Goal: Task Accomplishment & Management: Use online tool/utility

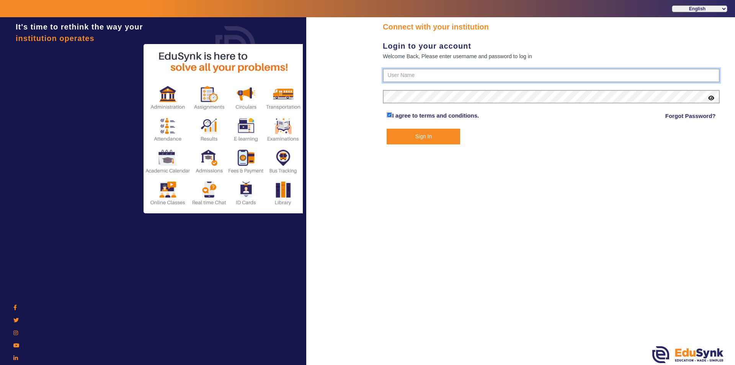
type input "9950605811"
click at [418, 136] on button "Sign In" at bounding box center [422, 137] width 73 height 16
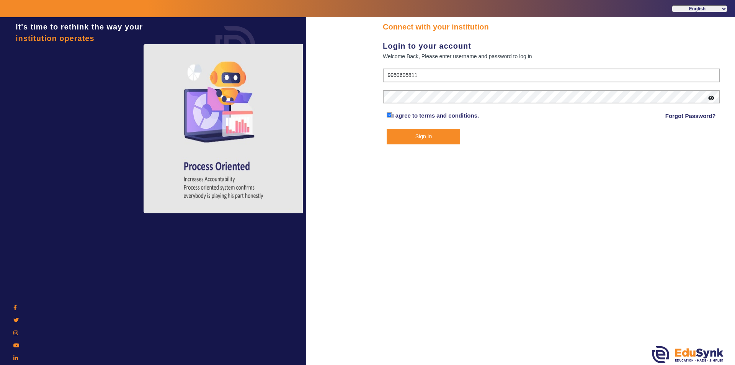
click at [411, 135] on button "Sign In" at bounding box center [422, 137] width 73 height 16
click at [428, 132] on button "Sign In" at bounding box center [422, 137] width 73 height 16
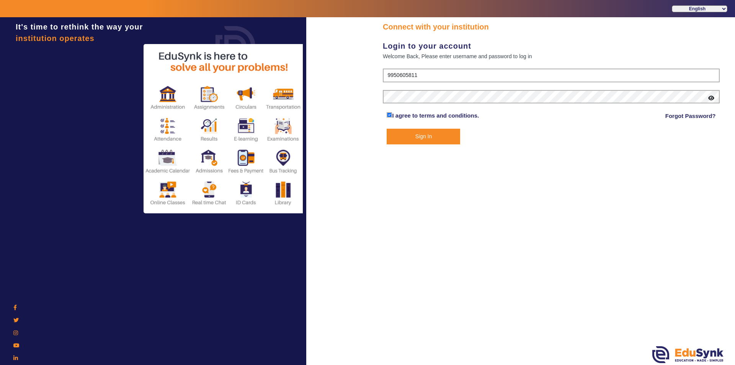
click at [419, 135] on button "Sign In" at bounding box center [422, 137] width 73 height 16
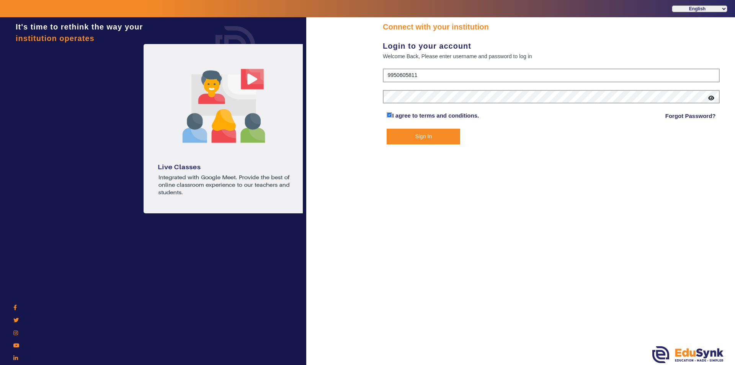
click at [419, 135] on button "Sign In" at bounding box center [422, 137] width 73 height 16
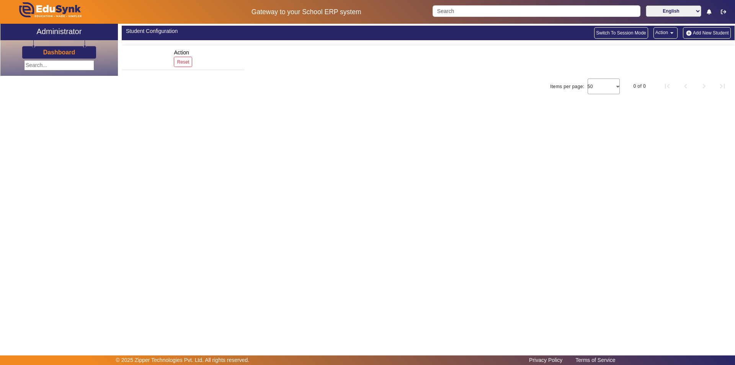
click at [419, 135] on main "X Administrator Dashboard Student Configuration Switch To Session Mode Action a…" at bounding box center [367, 189] width 735 height 331
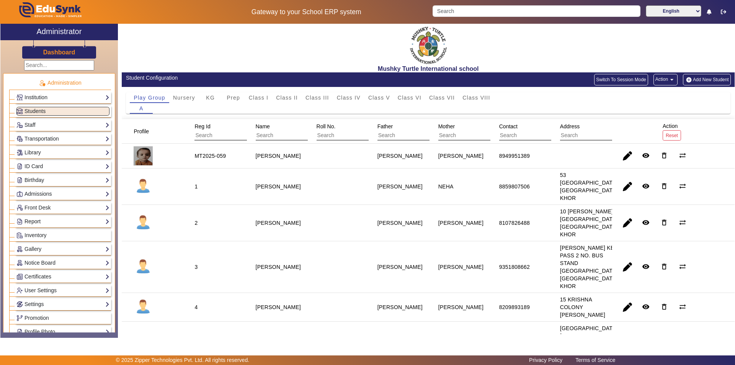
click at [36, 220] on link "Report" at bounding box center [62, 221] width 93 height 9
click at [35, 242] on link "App Invites" at bounding box center [33, 241] width 26 height 6
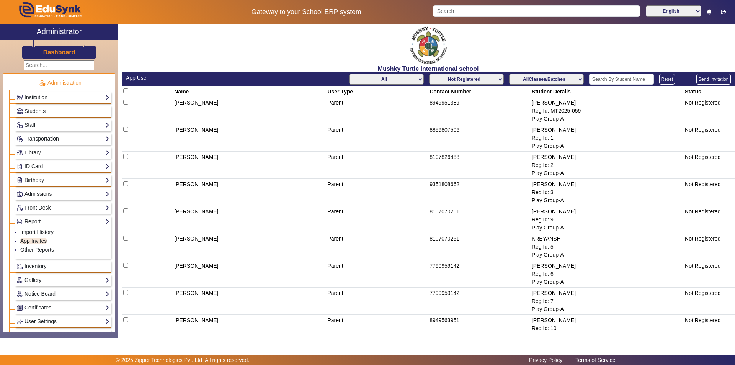
click at [395, 80] on select "All Teacher Parent Driver Support Staff" at bounding box center [386, 79] width 75 height 11
select select "Parent"
click at [349, 74] on select "All Teacher Parent Driver Support Staff" at bounding box center [386, 79] width 75 height 11
click at [463, 78] on select "Not Registered Registered" at bounding box center [466, 79] width 75 height 11
click at [429, 74] on select "Not Registered Registered" at bounding box center [466, 79] width 75 height 11
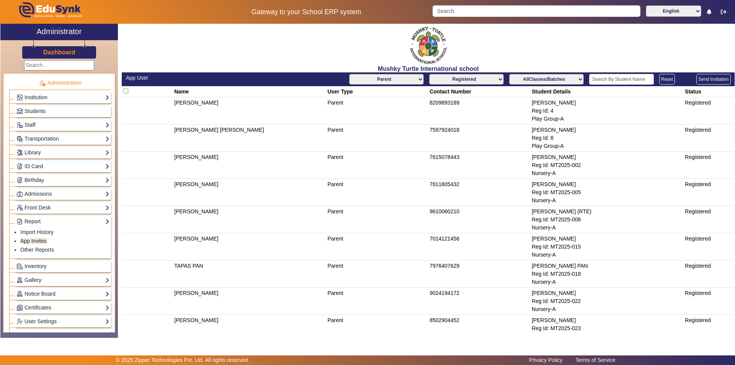
click at [488, 79] on select "Not Registered Registered" at bounding box center [466, 79] width 75 height 11
select select "not_registered"
click at [429, 74] on select "Not Registered Registered" at bounding box center [466, 79] width 75 height 11
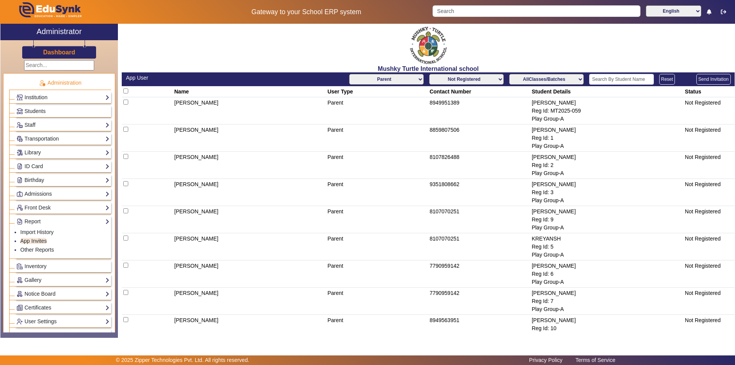
click at [125, 91] on input "checkbox" at bounding box center [125, 90] width 5 height 5
checkbox input "true"
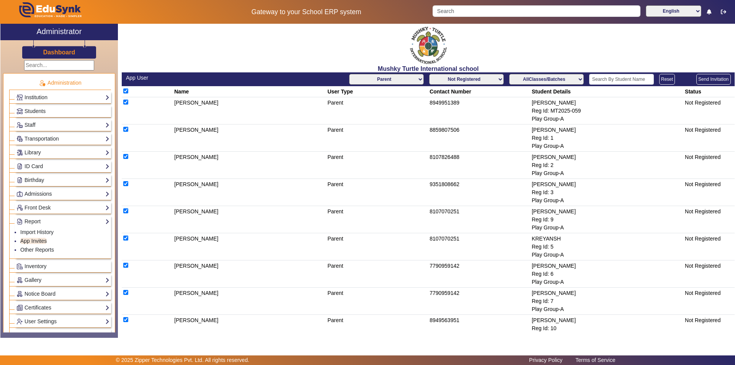
checkbox input "true"
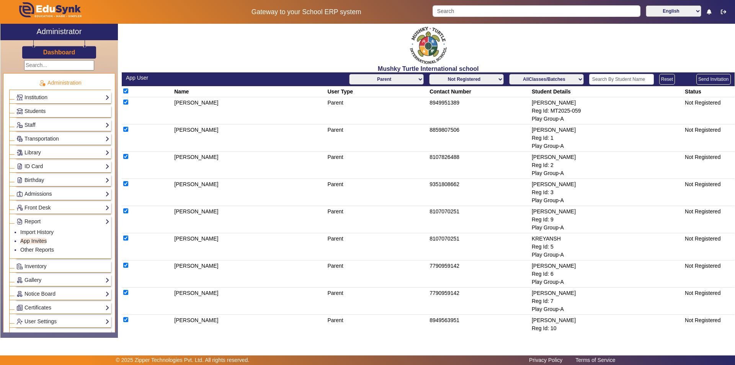
checkbox input "true"
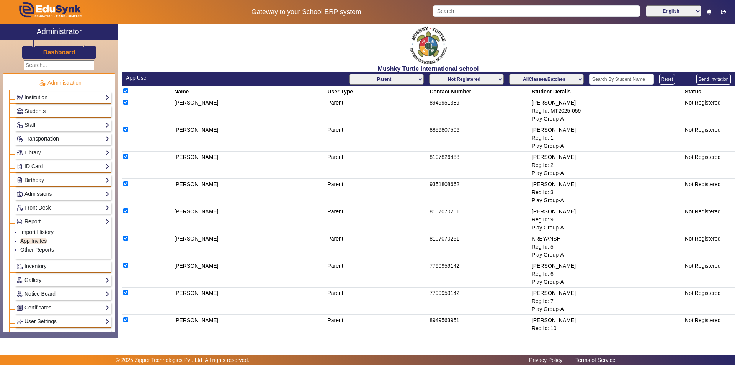
checkbox input "true"
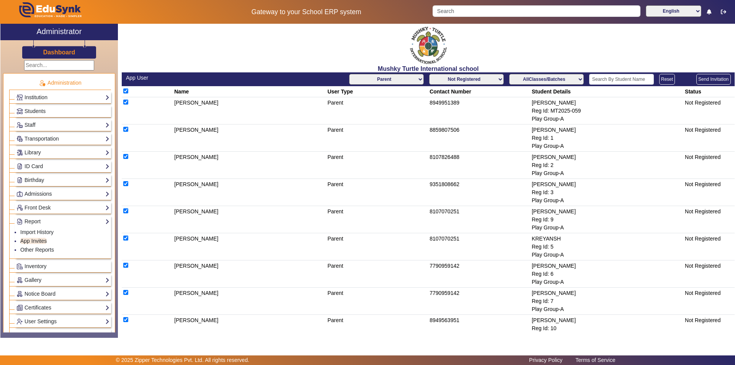
checkbox input "true"
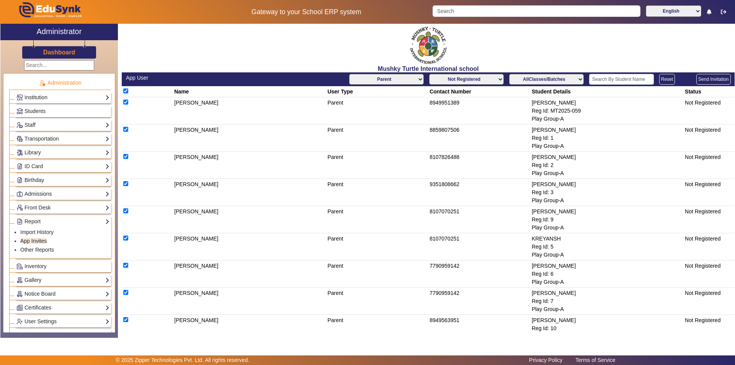
checkbox input "true"
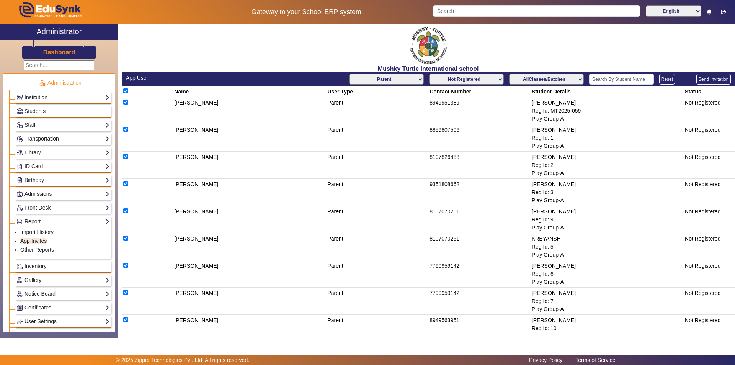
checkbox input "true"
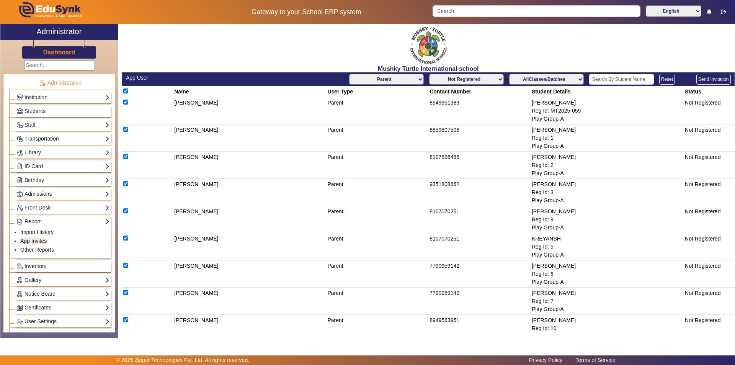
checkbox input "true"
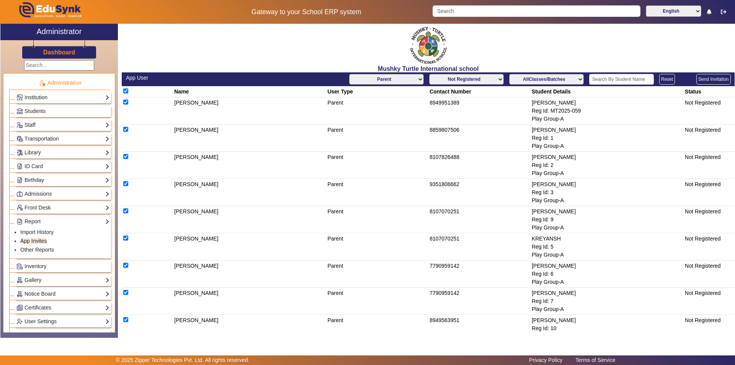
checkbox input "true"
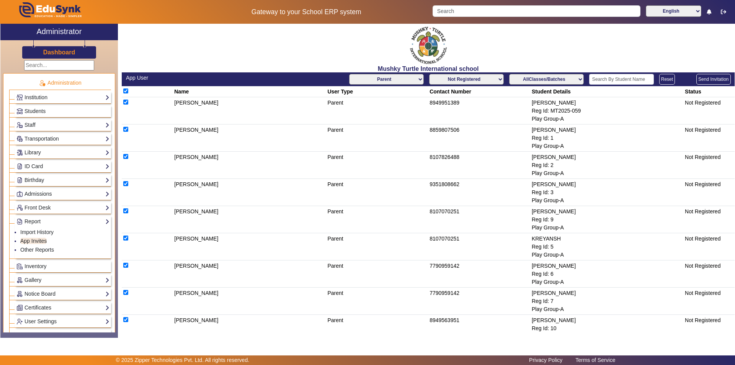
checkbox input "true"
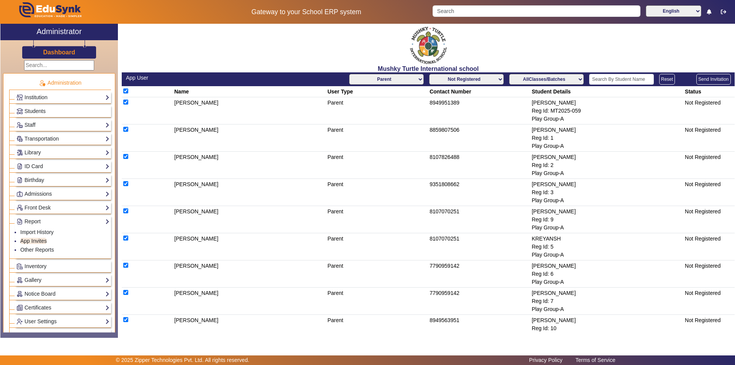
checkbox input "true"
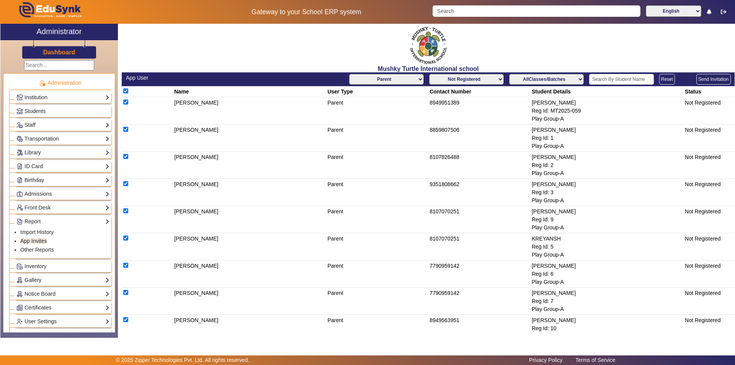
checkbox input "true"
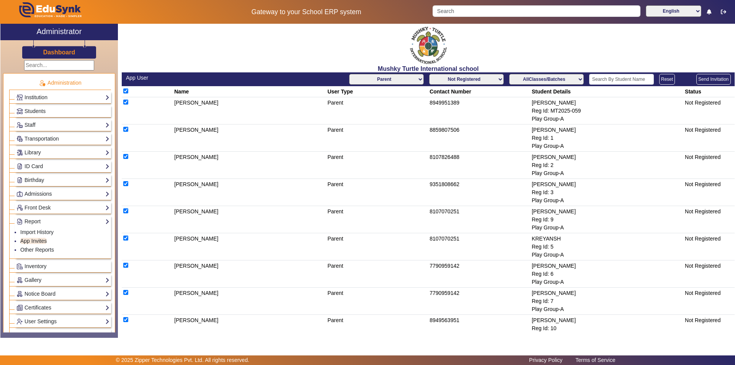
checkbox input "true"
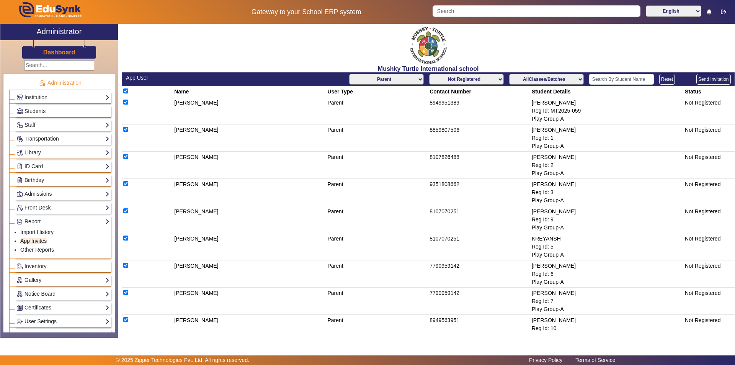
checkbox input "true"
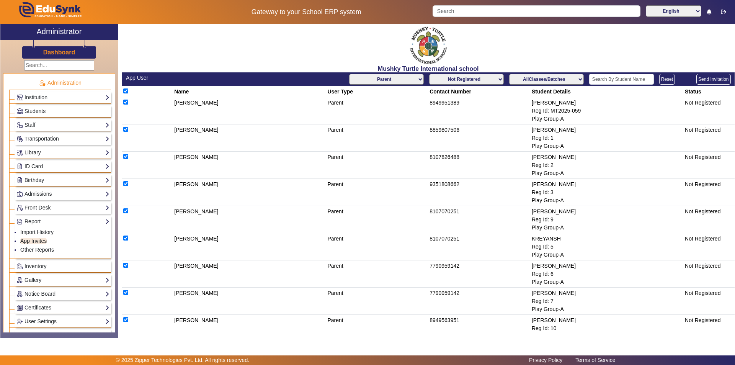
checkbox input "true"
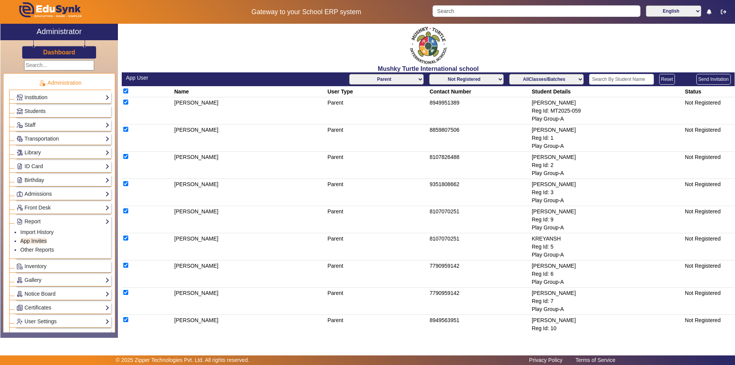
checkbox input "true"
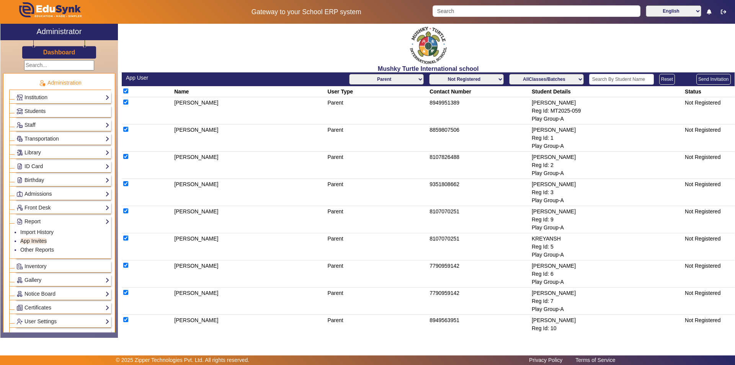
checkbox input "true"
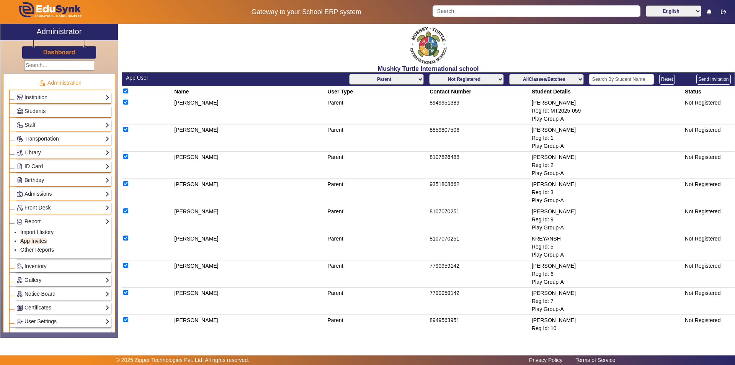
checkbox input "true"
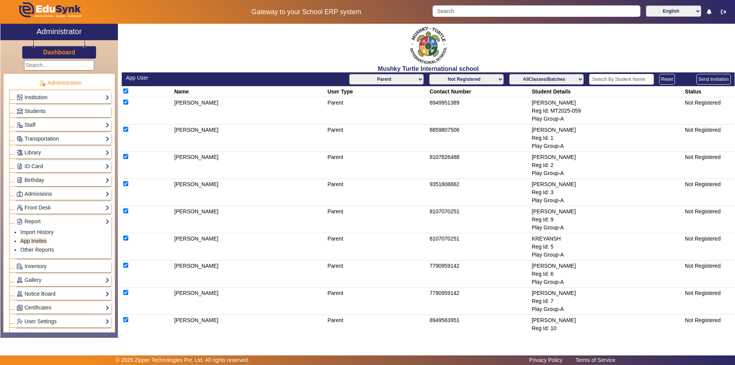
checkbox input "true"
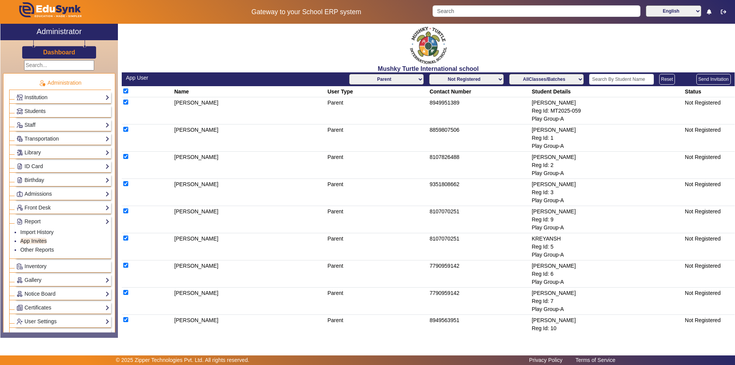
checkbox input "true"
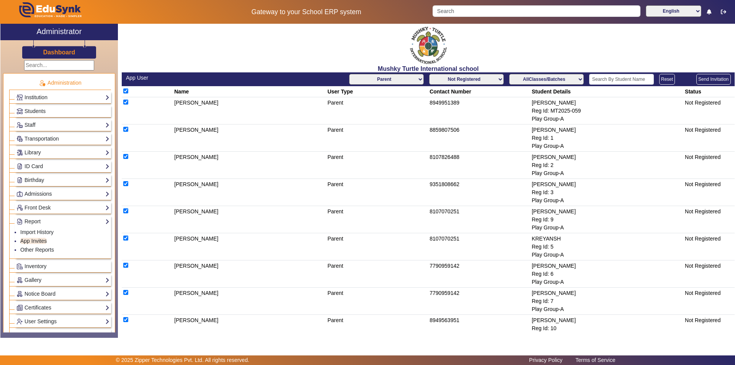
checkbox input "true"
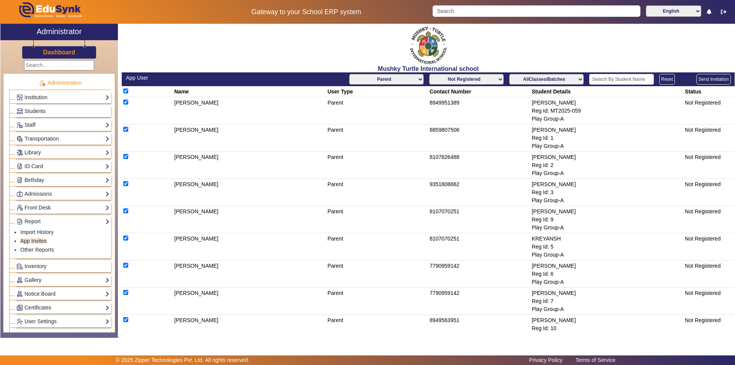
checkbox input "true"
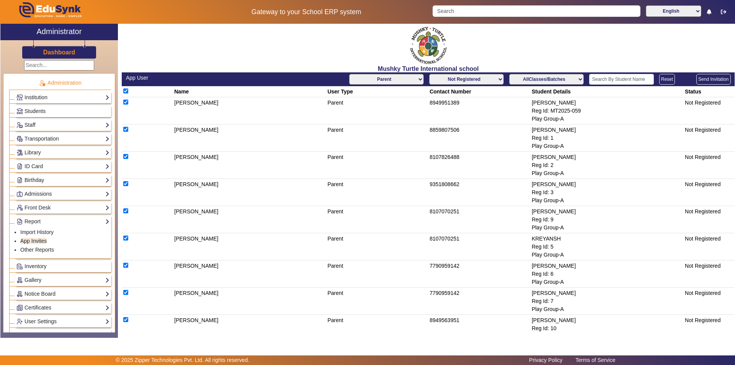
checkbox input "true"
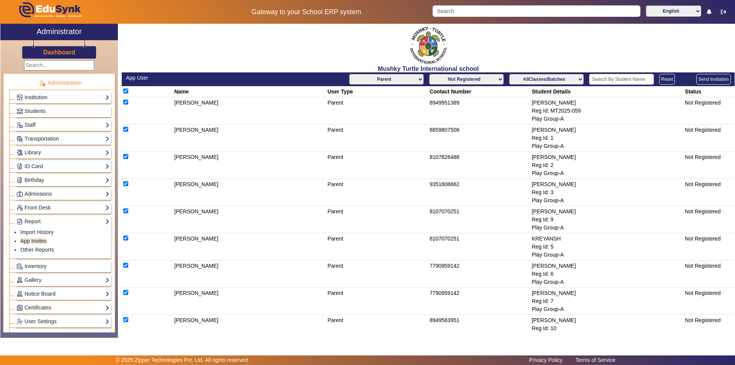
checkbox input "true"
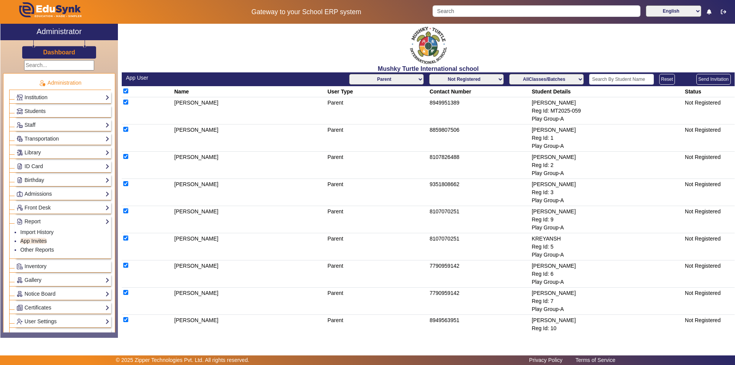
checkbox input "true"
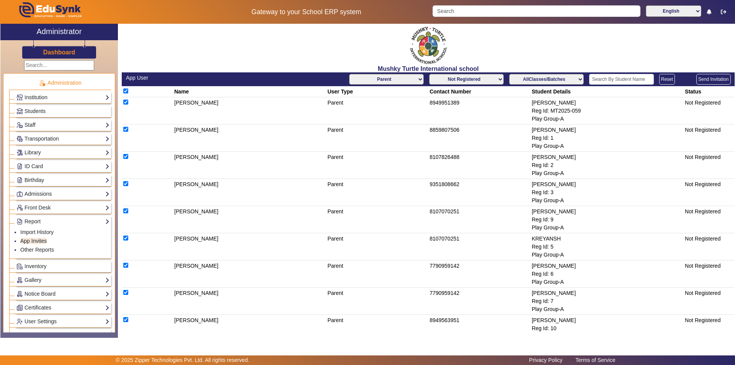
checkbox input "true"
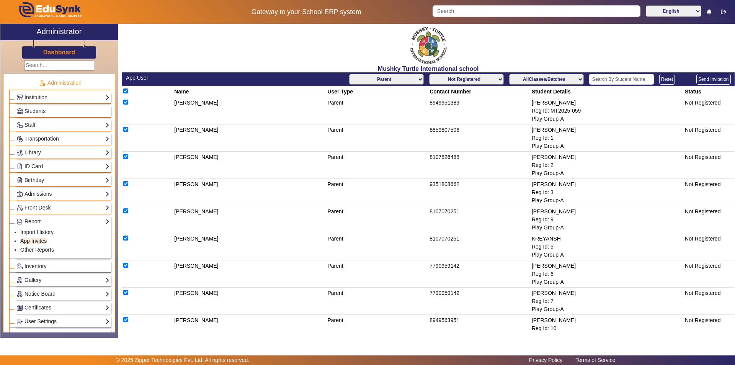
checkbox input "true"
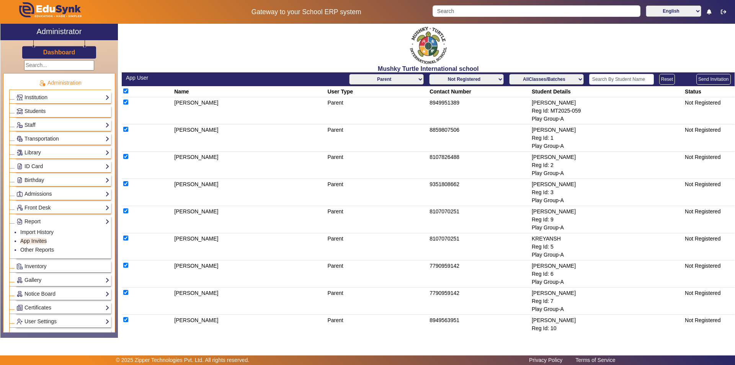
checkbox input "true"
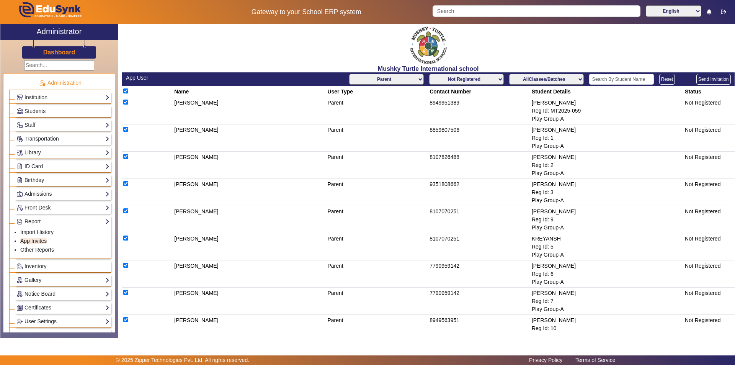
checkbox input "true"
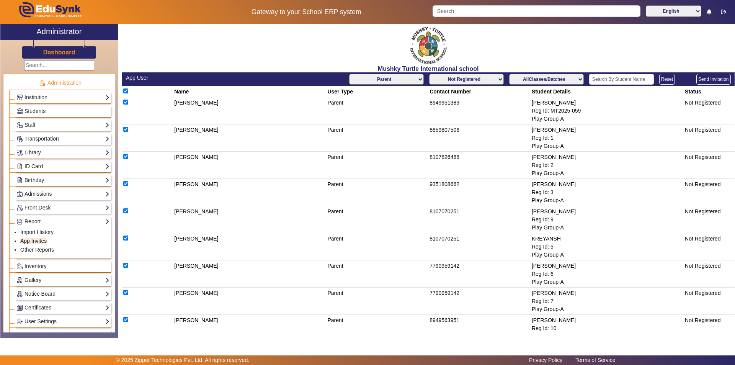
checkbox input "true"
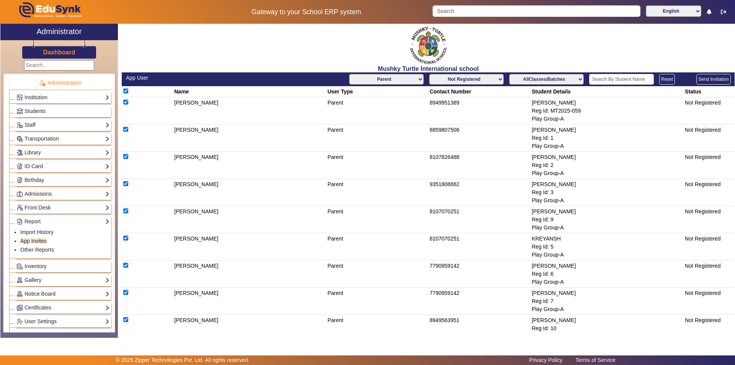
checkbox input "true"
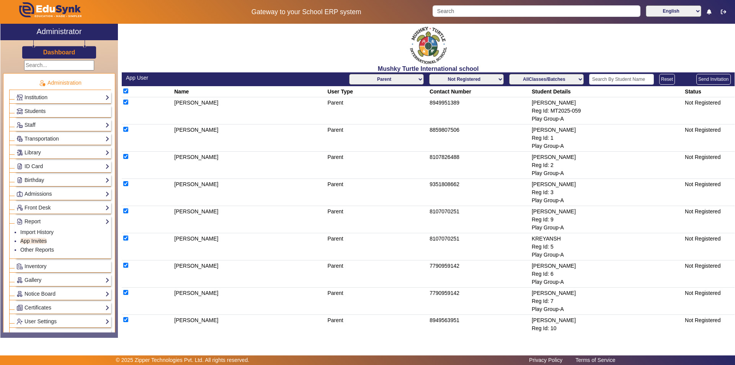
checkbox input "true"
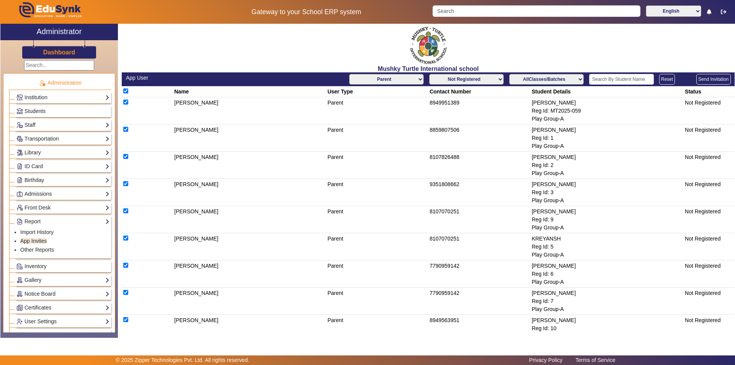
checkbox input "true"
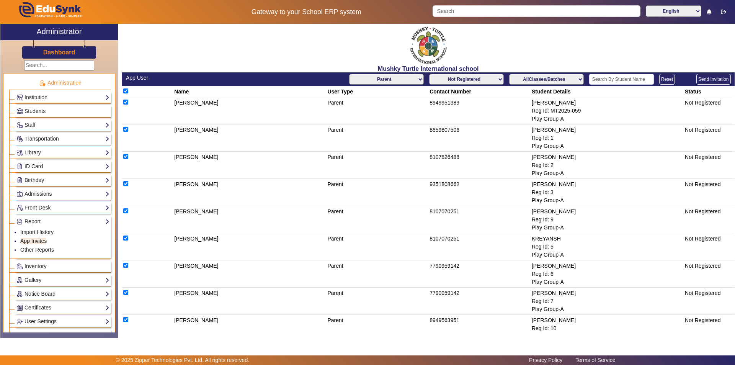
checkbox input "true"
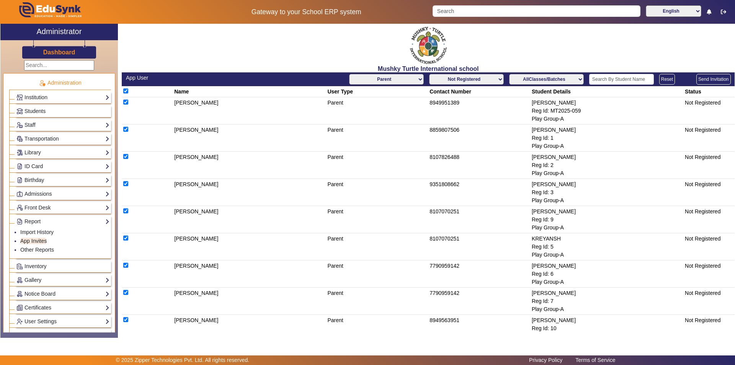
checkbox input "true"
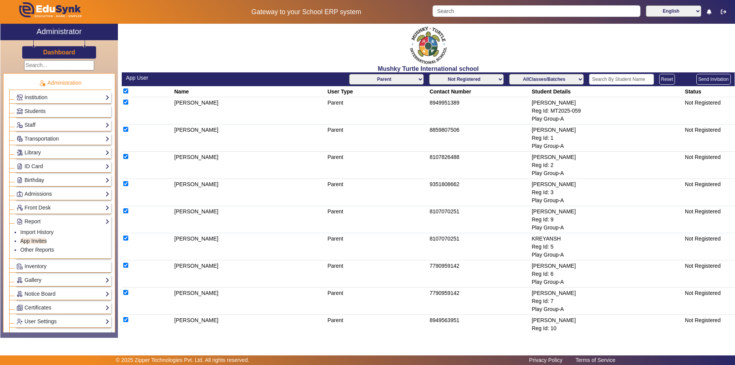
checkbox input "true"
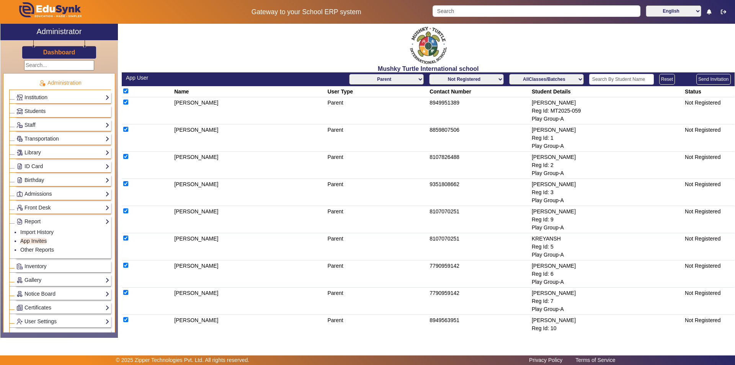
checkbox input "true"
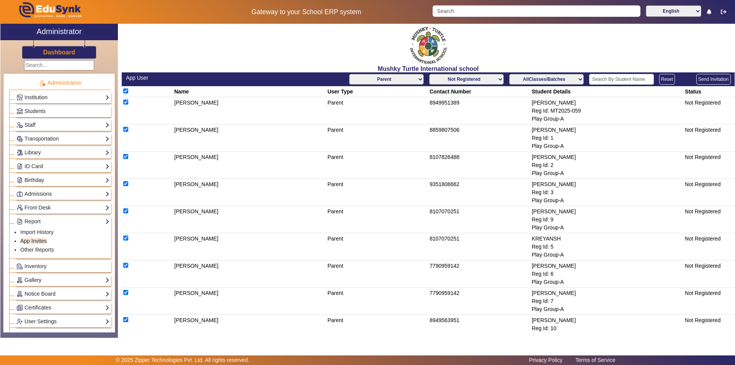
checkbox input "true"
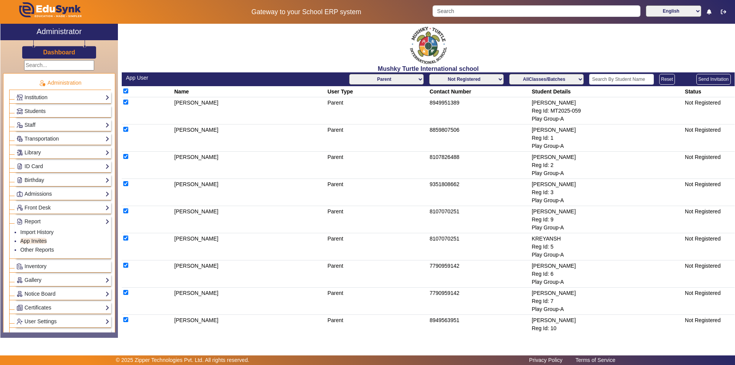
checkbox input "true"
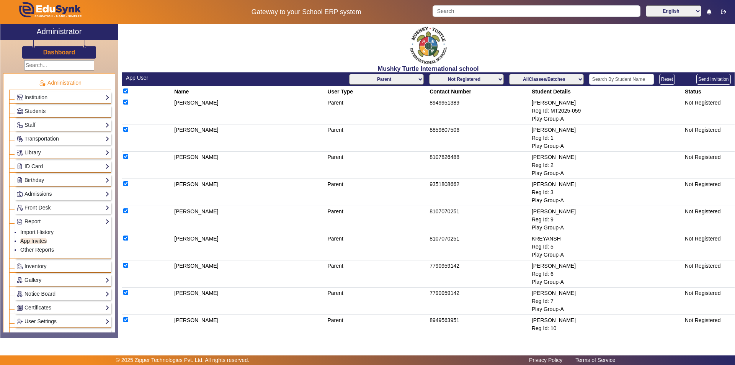
checkbox input "true"
click at [564, 77] on select "AllClasses/Batches Play Group-A Nursery-A KG-A Prep-A Class I-A Class II-A Clas…" at bounding box center [546, 79] width 75 height 11
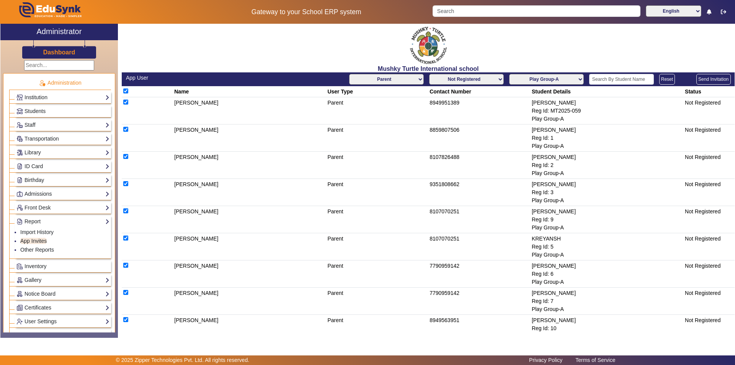
click at [509, 74] on select "AllClasses/Batches Play Group-A Nursery-A KG-A Prep-A Class I-A Class II-A Clas…" at bounding box center [546, 79] width 75 height 11
click at [124, 91] on input "checkbox" at bounding box center [125, 90] width 5 height 5
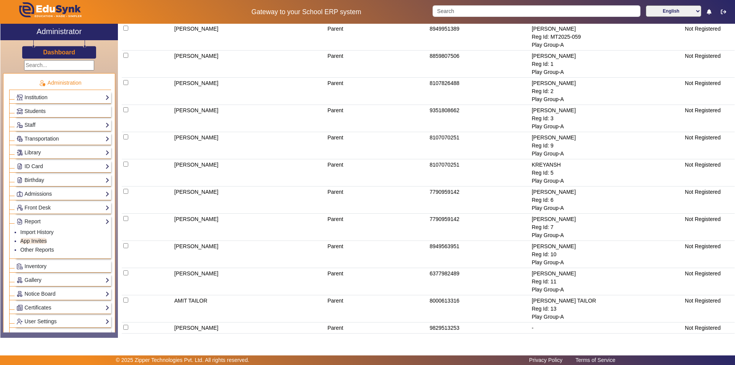
scroll to position [112, 0]
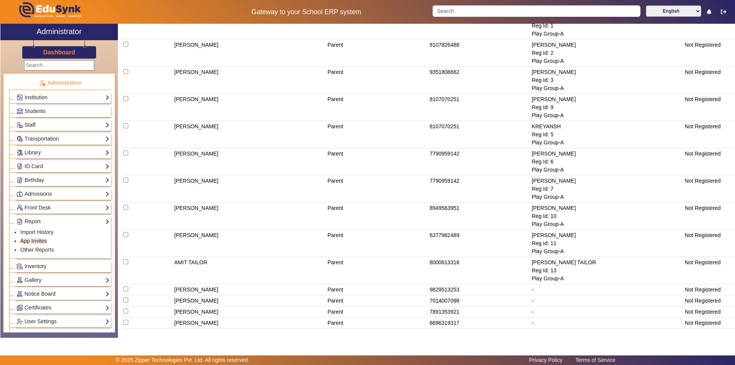
drag, startPoint x: 142, startPoint y: 91, endPoint x: 727, endPoint y: 324, distance: 630.0
click at [727, 324] on table "Name User Type Contact Number Student Details Status [PERSON_NAME] Parent 89499…" at bounding box center [428, 151] width 613 height 354
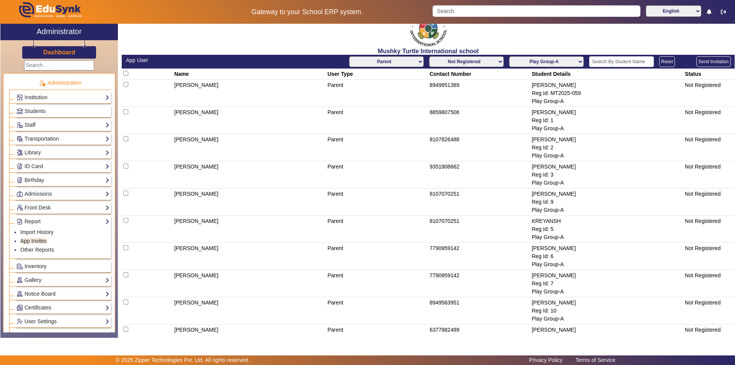
scroll to position [0, 0]
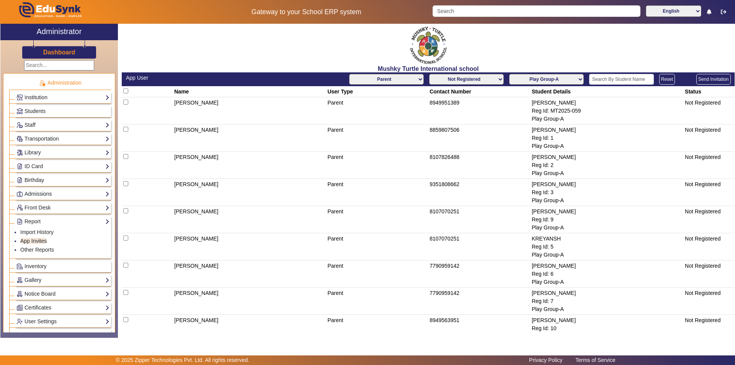
copy table "Name User Type Contact Number Student Details Status [PERSON_NAME] Parent 89499…"
click at [575, 81] on select "AllClasses/Batches Play Group-A Nursery-A KG-A Prep-A Class I-A Class II-A Clas…" at bounding box center [546, 79] width 75 height 11
click at [509, 74] on select "AllClasses/Batches Play Group-A Nursery-A KG-A Prep-A Class I-A Class II-A Clas…" at bounding box center [546, 79] width 75 height 11
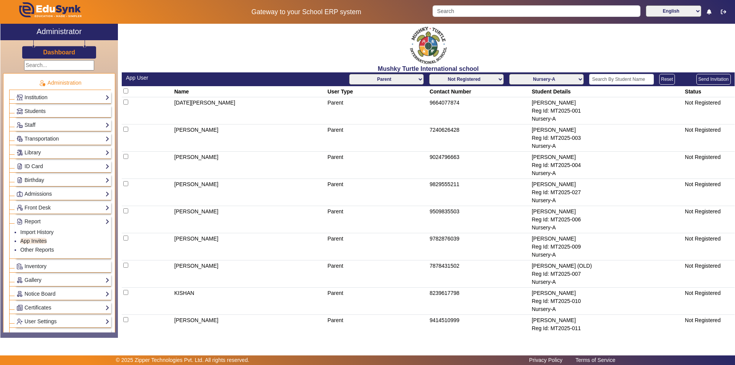
click at [604, 111] on div "Reg Id: MT2025-001" at bounding box center [606, 111] width 150 height 8
click at [171, 100] on td at bounding box center [147, 110] width 51 height 27
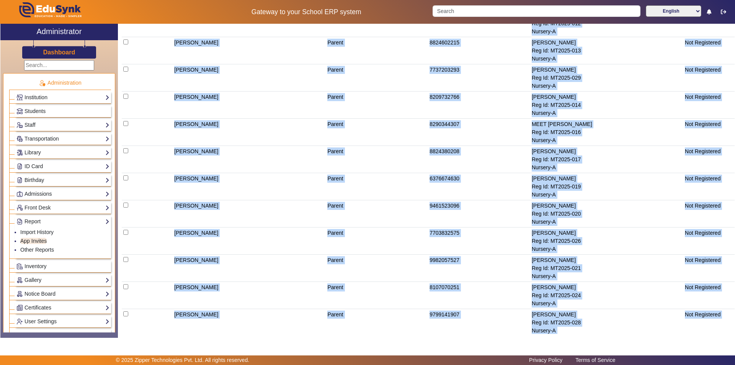
scroll to position [411, 0]
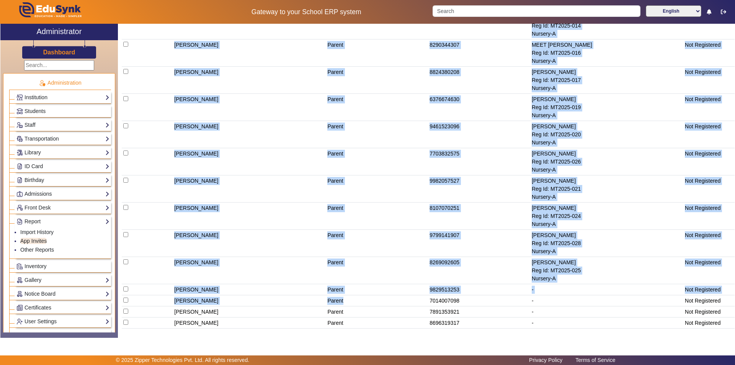
drag, startPoint x: 170, startPoint y: 91, endPoint x: 724, endPoint y: 278, distance: 584.3
click at [724, 278] on table "Name User Type Contact Number Student Details Status [DATE][PERSON_NAME] Parent…" at bounding box center [428, 1] width 613 height 653
copy table "Name User Type Contact Number Student Details Status [DATE][PERSON_NAME] Parent…"
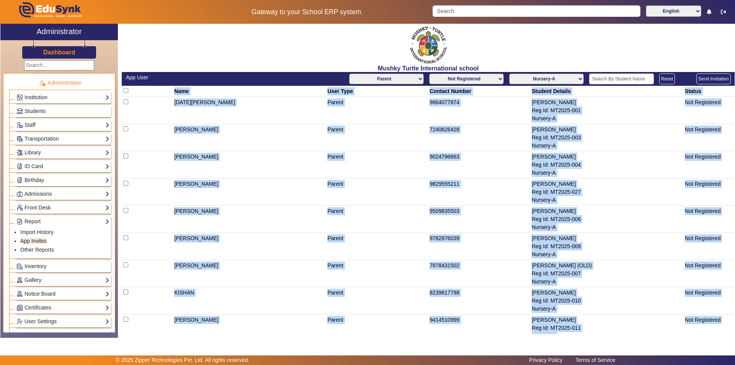
scroll to position [0, 0]
click at [578, 80] on select "AllClasses/Batches Play Group-A Nursery-A KG-A Prep-A Class I-A Class II-A Clas…" at bounding box center [546, 79] width 75 height 11
click at [509, 74] on select "AllClasses/Batches Play Group-A Nursery-A KG-A Prep-A Class I-A Class II-A Clas…" at bounding box center [546, 79] width 75 height 11
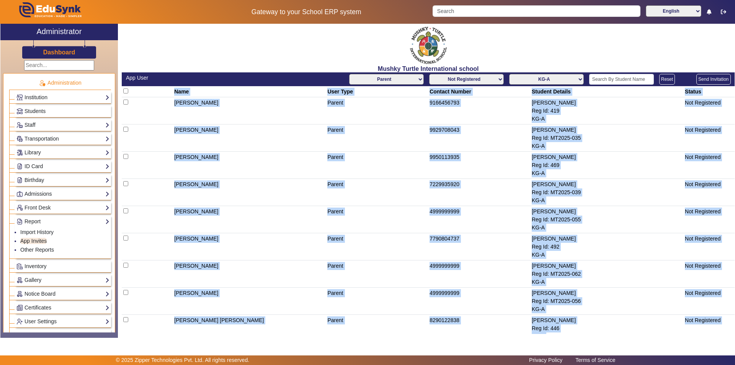
click at [164, 91] on th at bounding box center [147, 91] width 51 height 11
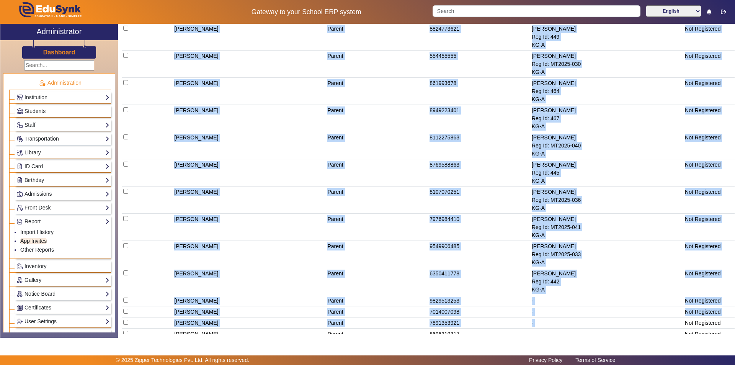
scroll to position [900, 0]
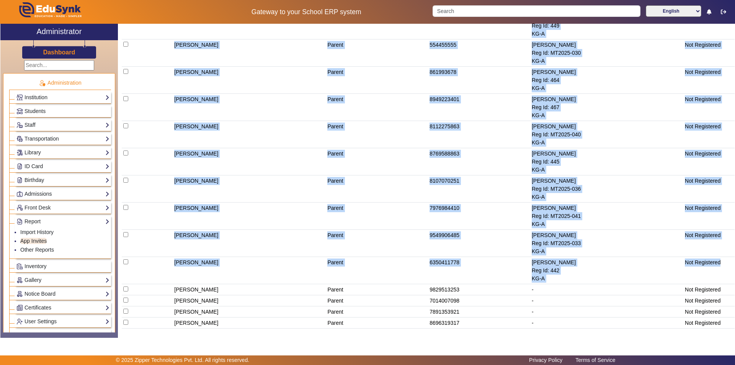
drag, startPoint x: 164, startPoint y: 91, endPoint x: 720, endPoint y: 277, distance: 586.7
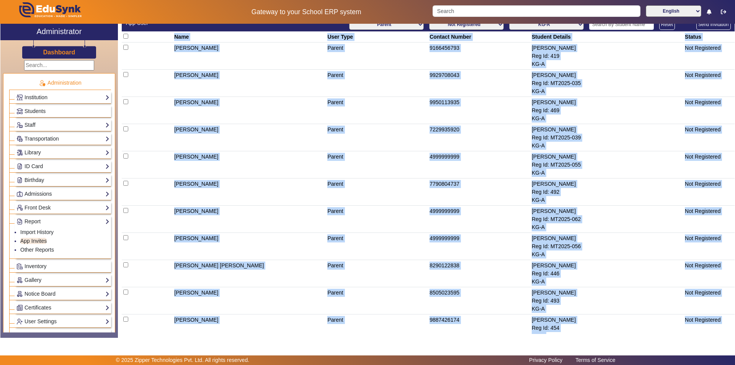
scroll to position [0, 0]
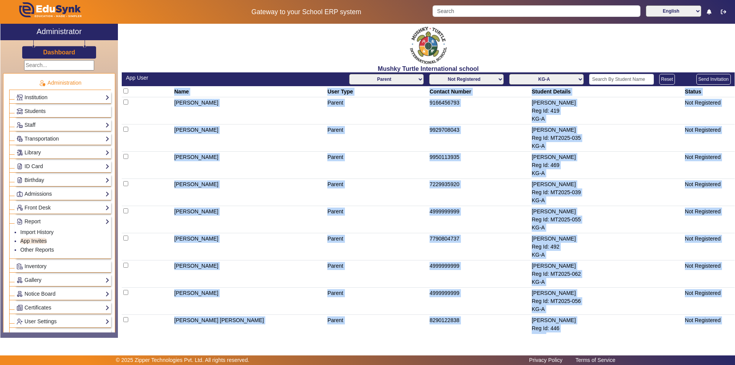
click at [565, 78] on select "AllClasses/Batches Play Group-A Nursery-A KG-A Prep-A Class I-A Class II-A Clas…" at bounding box center [546, 79] width 75 height 11
click at [509, 74] on select "AllClasses/Batches Play Group-A Nursery-A KG-A Prep-A Class I-A Class II-A Clas…" at bounding box center [546, 79] width 75 height 11
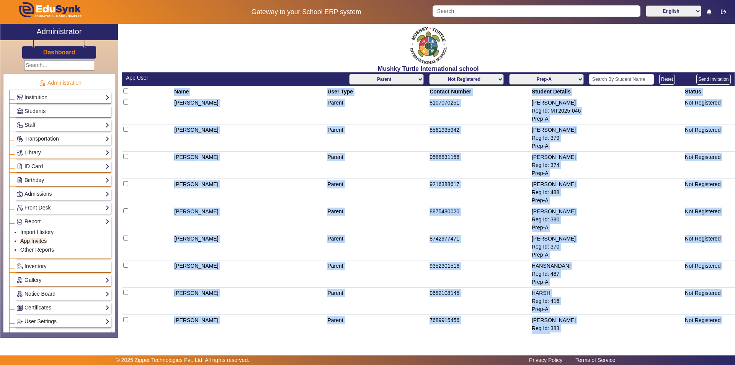
click at [562, 80] on select "AllClasses/Batches Play Group-A Nursery-A KG-A Prep-A Class I-A Class II-A Clas…" at bounding box center [546, 79] width 75 height 11
click at [509, 74] on select "AllClasses/Batches Play Group-A Nursery-A KG-A Prep-A Class I-A Class II-A Clas…" at bounding box center [546, 79] width 75 height 11
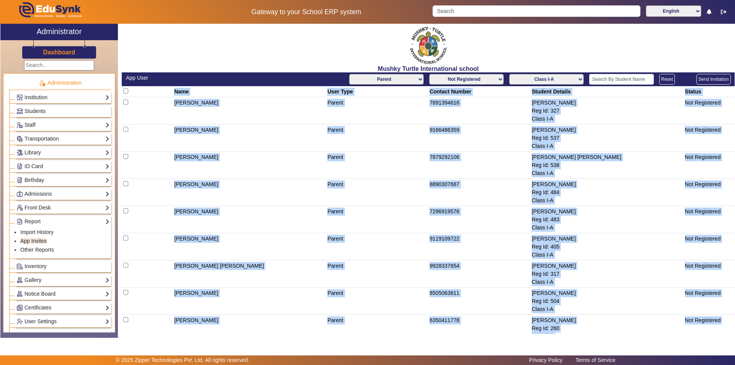
click at [569, 79] on select "AllClasses/Batches Play Group-A Nursery-A KG-A Prep-A Class I-A Class II-A Clas…" at bounding box center [546, 79] width 75 height 11
click at [509, 74] on select "AllClasses/Batches Play Group-A Nursery-A KG-A Prep-A Class I-A Class II-A Clas…" at bounding box center [546, 79] width 75 height 11
click at [567, 75] on select "AllClasses/Batches Play Group-A Nursery-A KG-A Prep-A Class I-A Class II-A Clas…" at bounding box center [546, 79] width 75 height 11
click at [509, 74] on select "AllClasses/Batches Play Group-A Nursery-A KG-A Prep-A Class I-A Class II-A Clas…" at bounding box center [546, 79] width 75 height 11
click at [559, 77] on select "AllClasses/Batches Play Group-A Nursery-A KG-A Prep-A Class I-A Class II-A Clas…" at bounding box center [546, 79] width 75 height 11
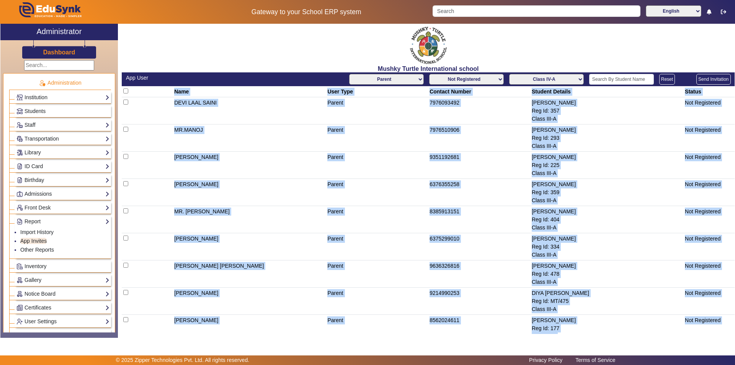
click at [509, 74] on select "AllClasses/Batches Play Group-A Nursery-A KG-A Prep-A Class I-A Class II-A Clas…" at bounding box center [546, 79] width 75 height 11
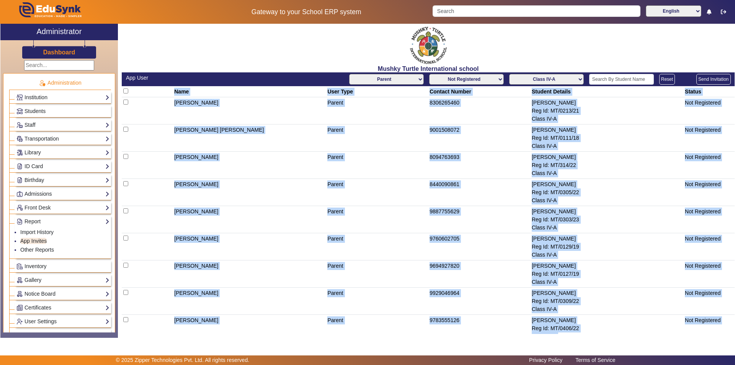
click at [567, 78] on select "AllClasses/Batches Play Group-A Nursery-A KG-A Prep-A Class I-A Class II-A Clas…" at bounding box center [546, 79] width 75 height 11
click at [509, 74] on select "AllClasses/Batches Play Group-A Nursery-A KG-A Prep-A Class I-A Class II-A Clas…" at bounding box center [546, 79] width 75 height 11
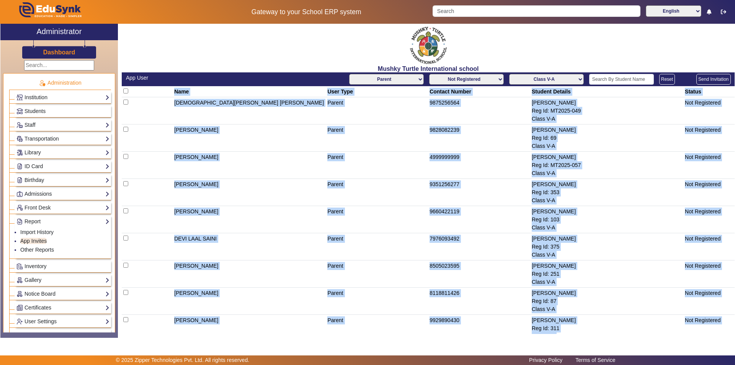
click at [561, 77] on select "AllClasses/Batches Play Group-A Nursery-A KG-A Prep-A Class I-A Class II-A Clas…" at bounding box center [546, 79] width 75 height 11
click at [509, 74] on select "AllClasses/Batches Play Group-A Nursery-A KG-A Prep-A Class I-A Class II-A Clas…" at bounding box center [546, 79] width 75 height 11
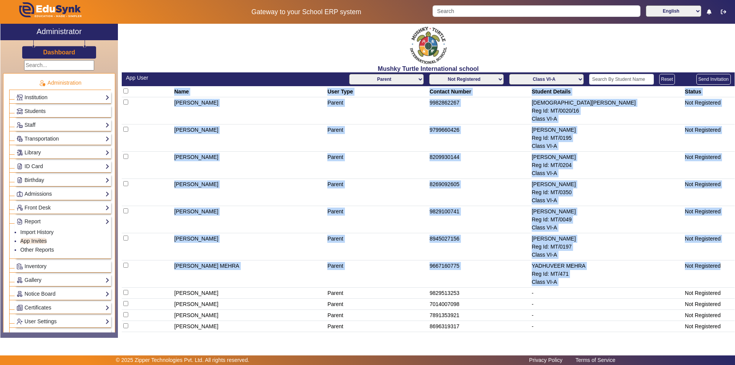
click at [559, 81] on select "AllClasses/Batches Play Group-A Nursery-A KG-A Prep-A Class I-A Class II-A Clas…" at bounding box center [546, 79] width 75 height 11
click at [509, 74] on select "AllClasses/Batches Play Group-A Nursery-A KG-A Prep-A Class I-A Class II-A Clas…" at bounding box center [546, 79] width 75 height 11
